Goal: Task Accomplishment & Management: Manage account settings

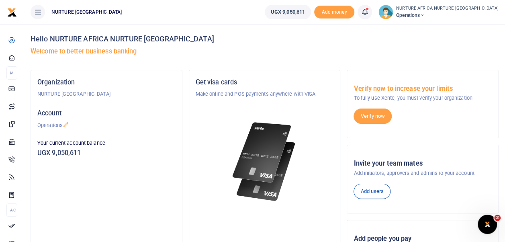
click at [369, 12] on span at bounding box center [369, 12] width 0 height 0
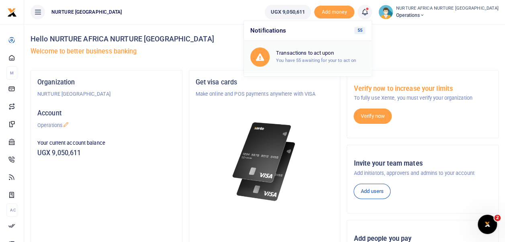
click at [338, 58] on small "You have 55 awaiting for your to act on" at bounding box center [316, 60] width 80 height 6
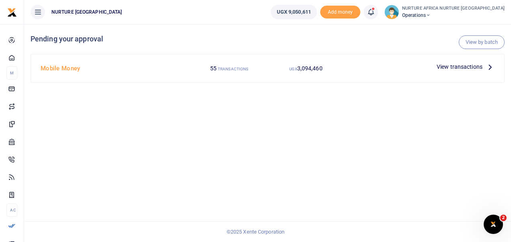
click at [449, 70] on span "View transactions" at bounding box center [460, 66] width 46 height 9
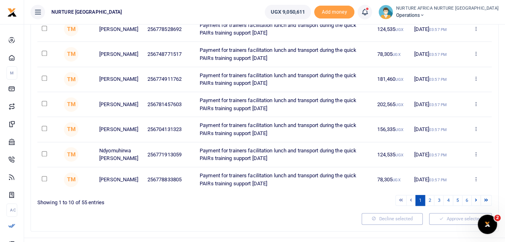
scroll to position [200, 0]
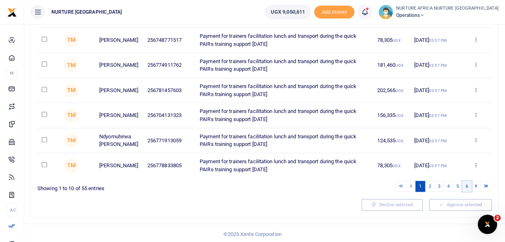
click at [467, 185] on link "6" at bounding box center [467, 186] width 10 height 11
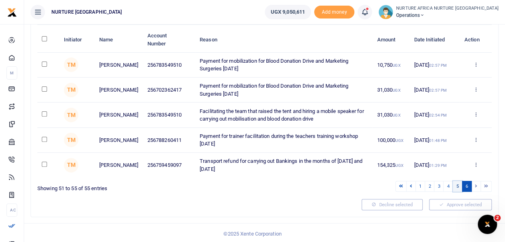
click at [458, 186] on link "5" at bounding box center [458, 186] width 10 height 11
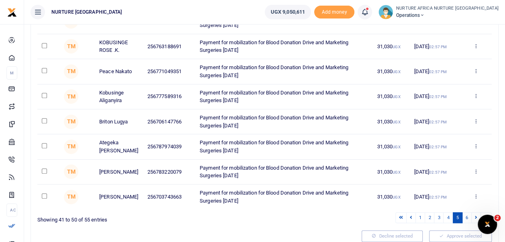
scroll to position [169, 0]
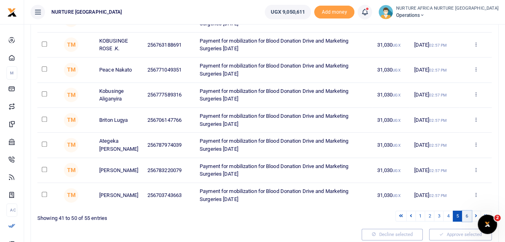
click at [467, 215] on link "6" at bounding box center [467, 216] width 10 height 11
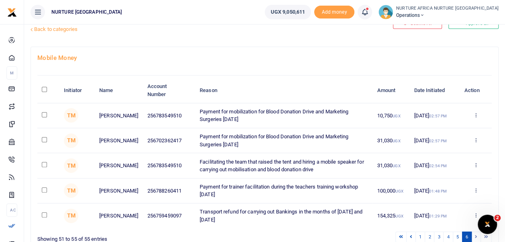
scroll to position [0, 0]
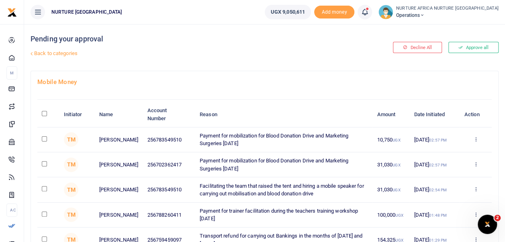
click at [42, 137] on input "checkbox" at bounding box center [44, 138] width 5 height 5
checkbox input "true"
click at [45, 164] on input "checkbox" at bounding box center [44, 163] width 5 height 5
checkbox input "true"
click at [44, 189] on input "checkbox" at bounding box center [44, 188] width 5 height 5
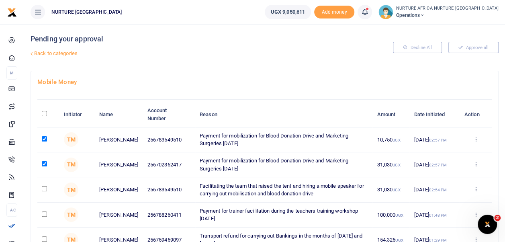
checkbox input "true"
click at [45, 214] on input "checkbox" at bounding box center [44, 213] width 5 height 5
checkbox input "true"
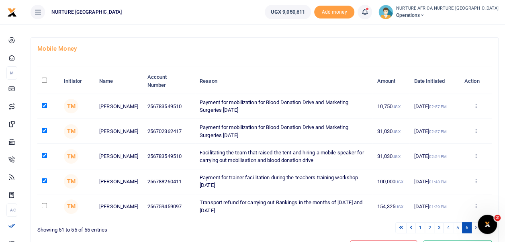
scroll to position [34, 0]
click at [457, 224] on link "5" at bounding box center [458, 227] width 10 height 11
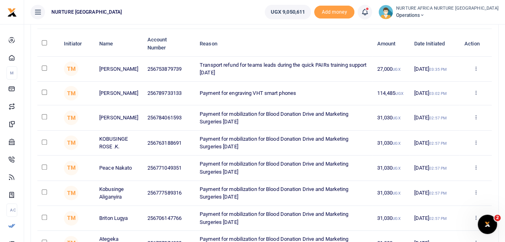
scroll to position [66, 0]
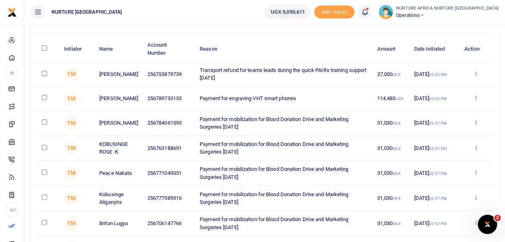
click at [44, 45] on input "\a \a : activate to sort column descending" at bounding box center [44, 47] width 5 height 5
checkbox input "true"
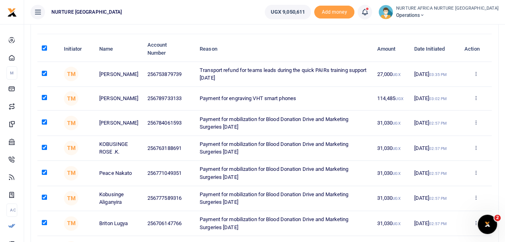
checkbox input "true"
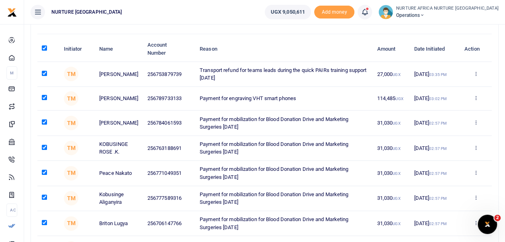
checkbox input "true"
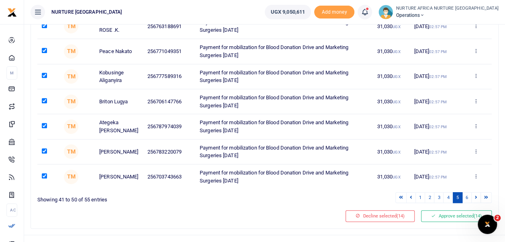
scroll to position [193, 0]
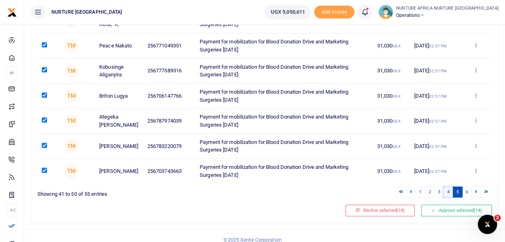
click at [450, 192] on link "4" at bounding box center [448, 191] width 10 height 11
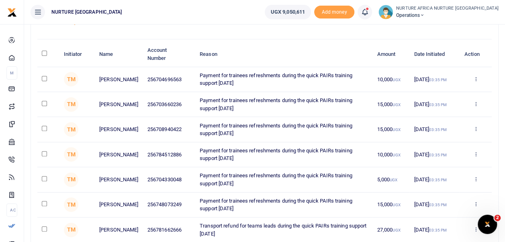
scroll to position [59, 0]
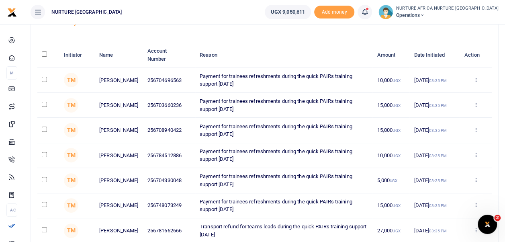
click at [45, 54] on input "\a \a : activate to sort column descending" at bounding box center [44, 53] width 5 height 5
checkbox input "true"
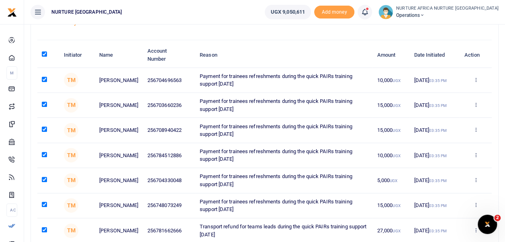
checkbox input "true"
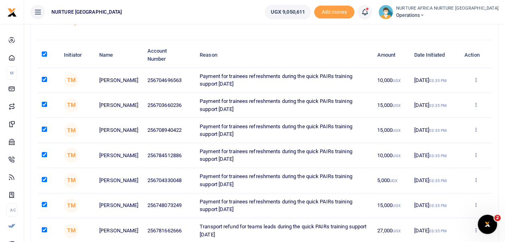
checkbox input "true"
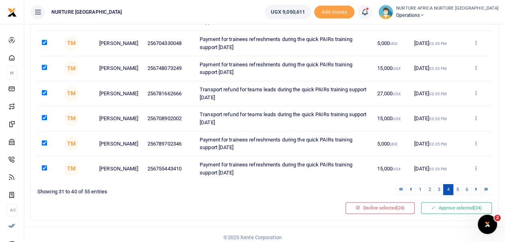
scroll to position [200, 0]
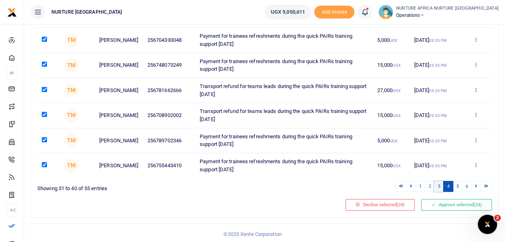
click at [439, 184] on link "3" at bounding box center [439, 186] width 10 height 11
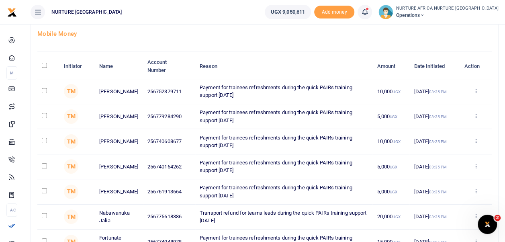
scroll to position [20, 0]
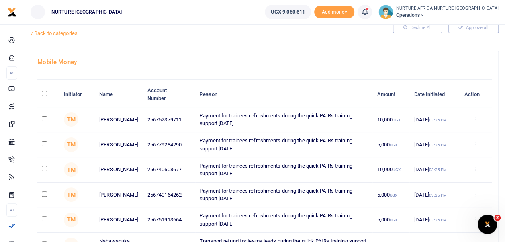
click at [44, 95] on input "\a \a : activate to sort column descending" at bounding box center [44, 93] width 5 height 5
checkbox input "true"
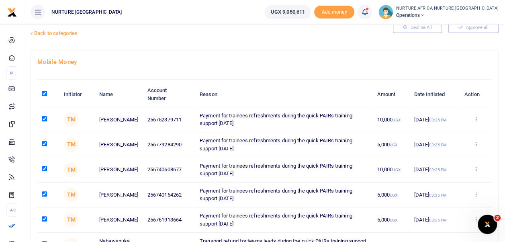
checkbox input "true"
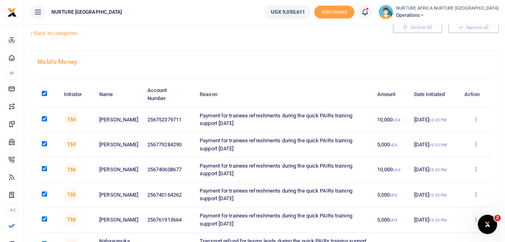
checkbox input "true"
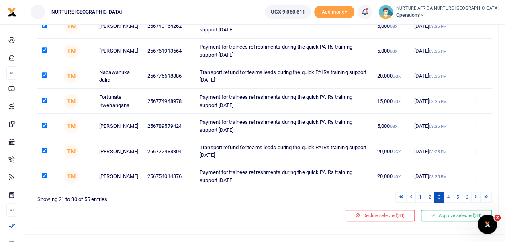
scroll to position [200, 0]
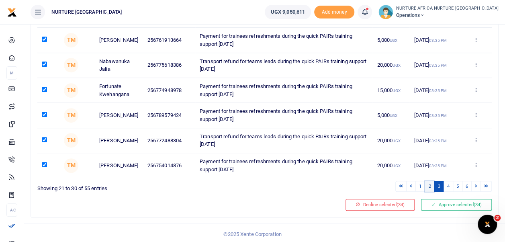
click at [429, 182] on link "2" at bounding box center [430, 186] width 10 height 11
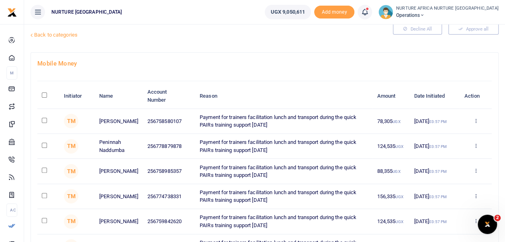
scroll to position [18, 0]
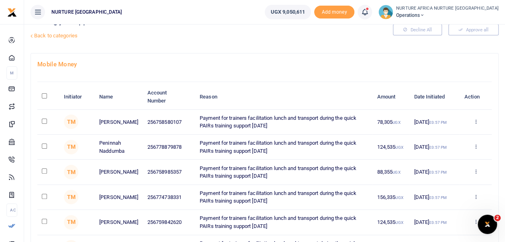
click at [43, 96] on input "\a \a : activate to sort column descending" at bounding box center [44, 95] width 5 height 5
checkbox input "true"
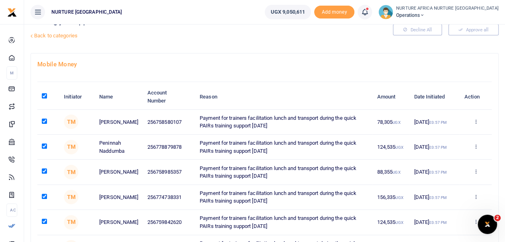
checkbox input "true"
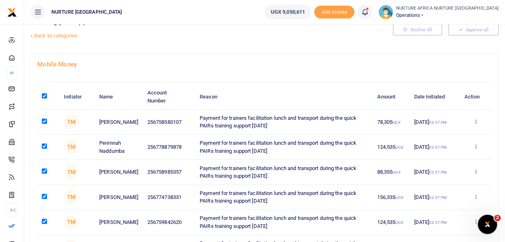
checkbox input "true"
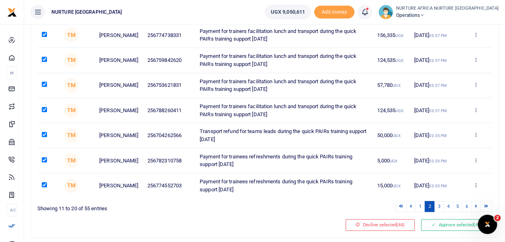
scroll to position [200, 0]
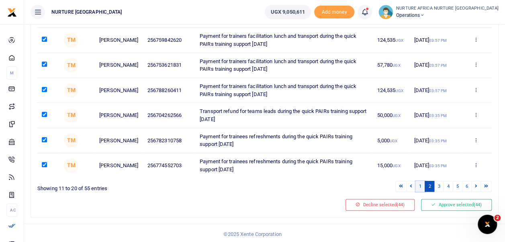
click at [422, 182] on link "1" at bounding box center [421, 186] width 10 height 11
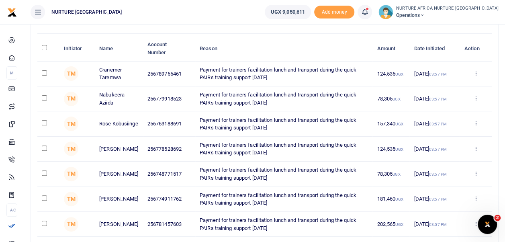
scroll to position [0, 0]
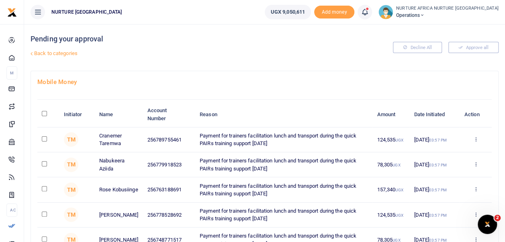
click at [42, 111] on input "\a \a : activate to sort column descending" at bounding box center [44, 113] width 5 height 5
checkbox input "true"
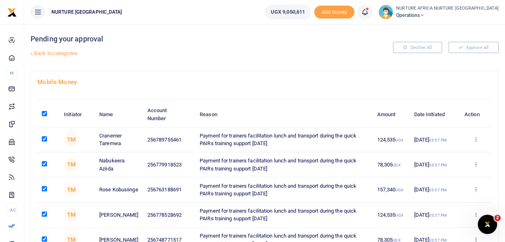
checkbox input "true"
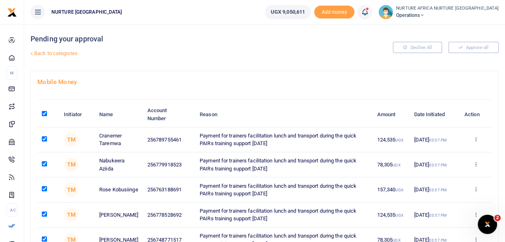
checkbox input "true"
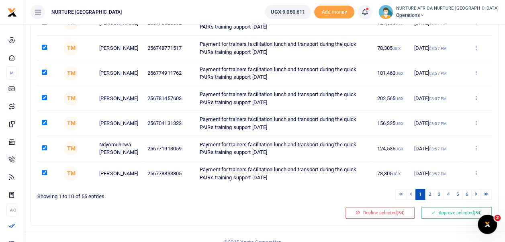
scroll to position [200, 0]
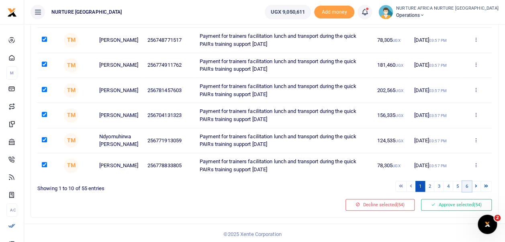
click at [468, 182] on link "6" at bounding box center [467, 186] width 10 height 11
checkbox input "false"
click at [468, 184] on link "6" at bounding box center [467, 186] width 10 height 11
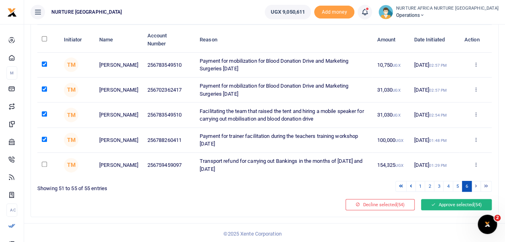
click at [452, 203] on button "Approve selected (54)" at bounding box center [456, 204] width 71 height 11
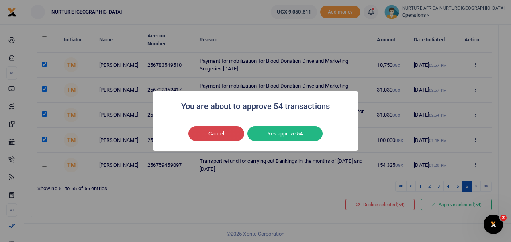
click at [230, 136] on button "Cancel" at bounding box center [216, 133] width 56 height 15
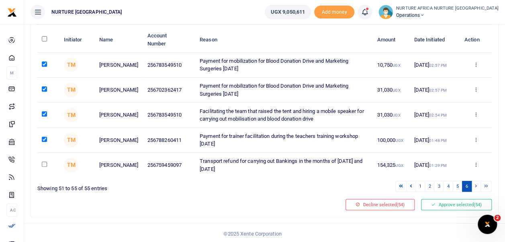
click at [46, 137] on input "checkbox" at bounding box center [44, 139] width 5 height 5
checkbox input "false"
click at [428, 201] on button "Approve selected (53)" at bounding box center [456, 204] width 71 height 11
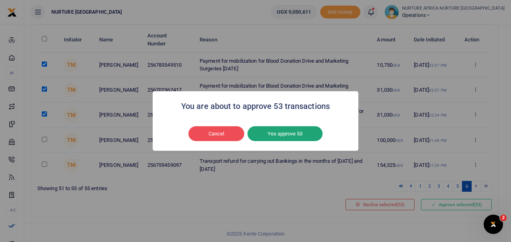
click at [274, 137] on button "Yes approve 53" at bounding box center [285, 133] width 75 height 15
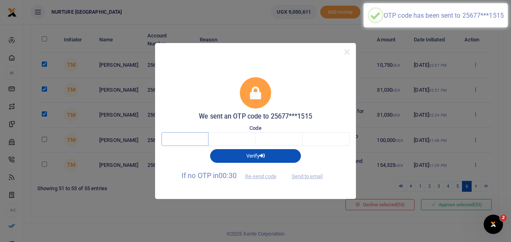
click at [195, 139] on input "text" at bounding box center [185, 139] width 47 height 14
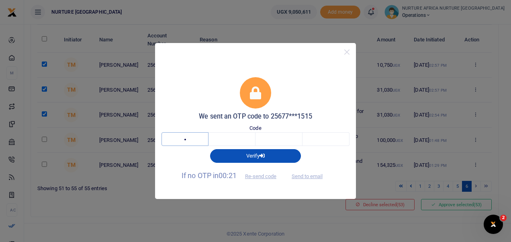
type input "9"
type input "3"
type input "8"
type input "2"
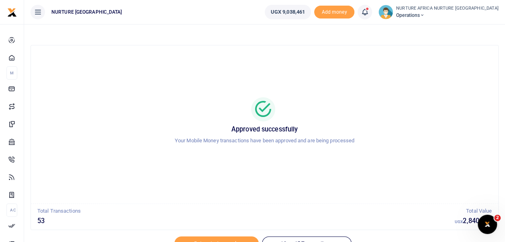
click at [369, 12] on span at bounding box center [369, 12] width 0 height 0
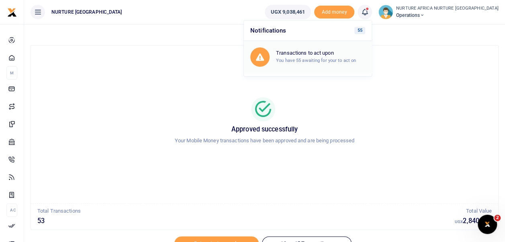
click at [348, 54] on h6 "Transactions to act upon" at bounding box center [320, 53] width 89 height 6
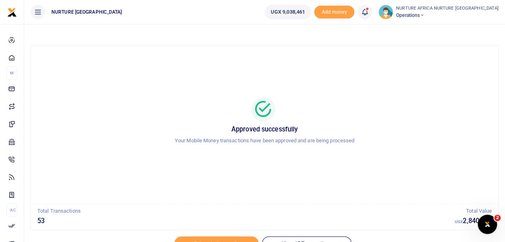
click at [348, 54] on div "Approved successfully Your Mobile Money transactions have been approved and are…" at bounding box center [265, 124] width 448 height 145
